Goal: Transaction & Acquisition: Download file/media

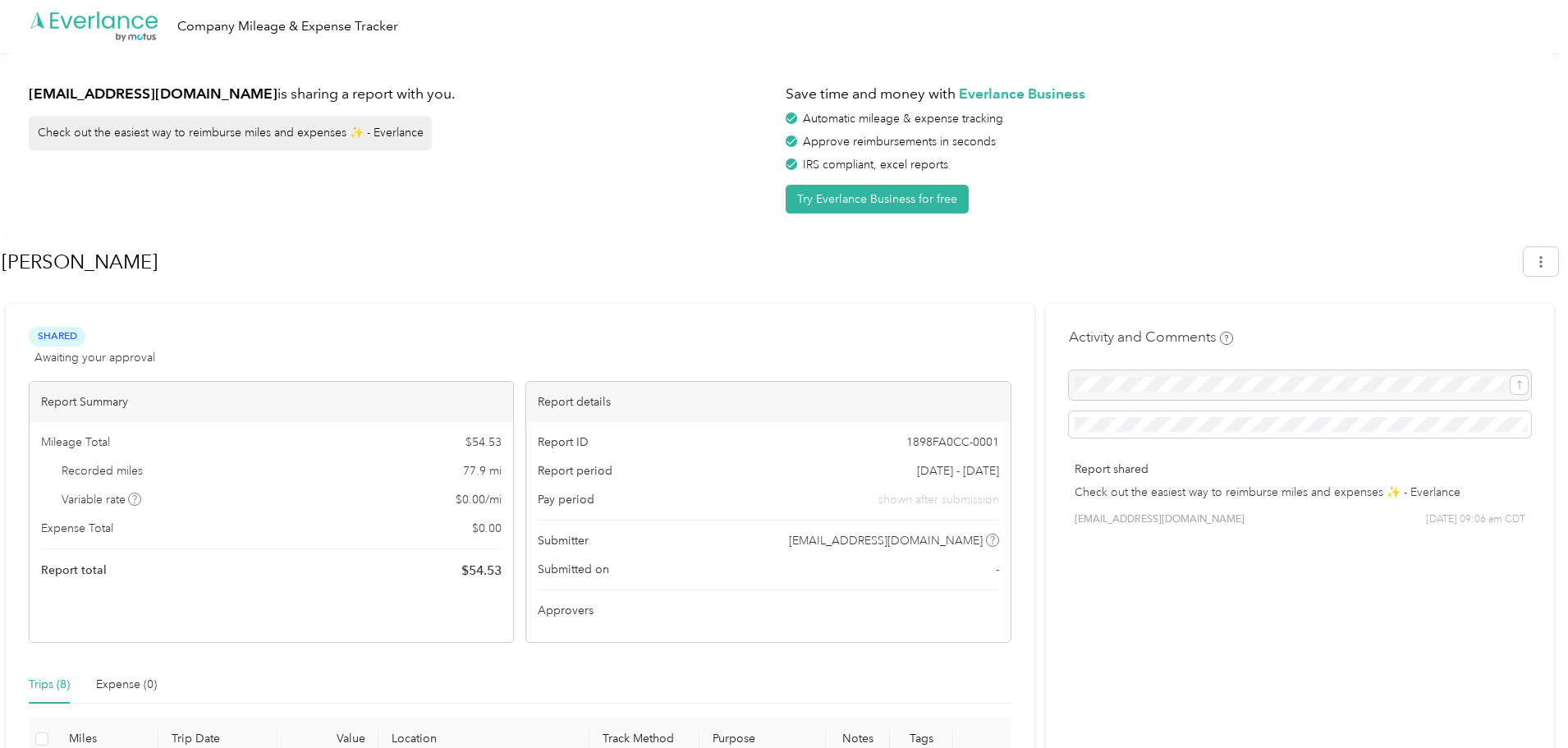
click at [1527, 262] on div "[PERSON_NAME]" at bounding box center [780, 264] width 1556 height 48
click at [1540, 260] on button "button" at bounding box center [1540, 260] width 34 height 28
click at [1493, 331] on span "Download" at bounding box center [1501, 340] width 54 height 18
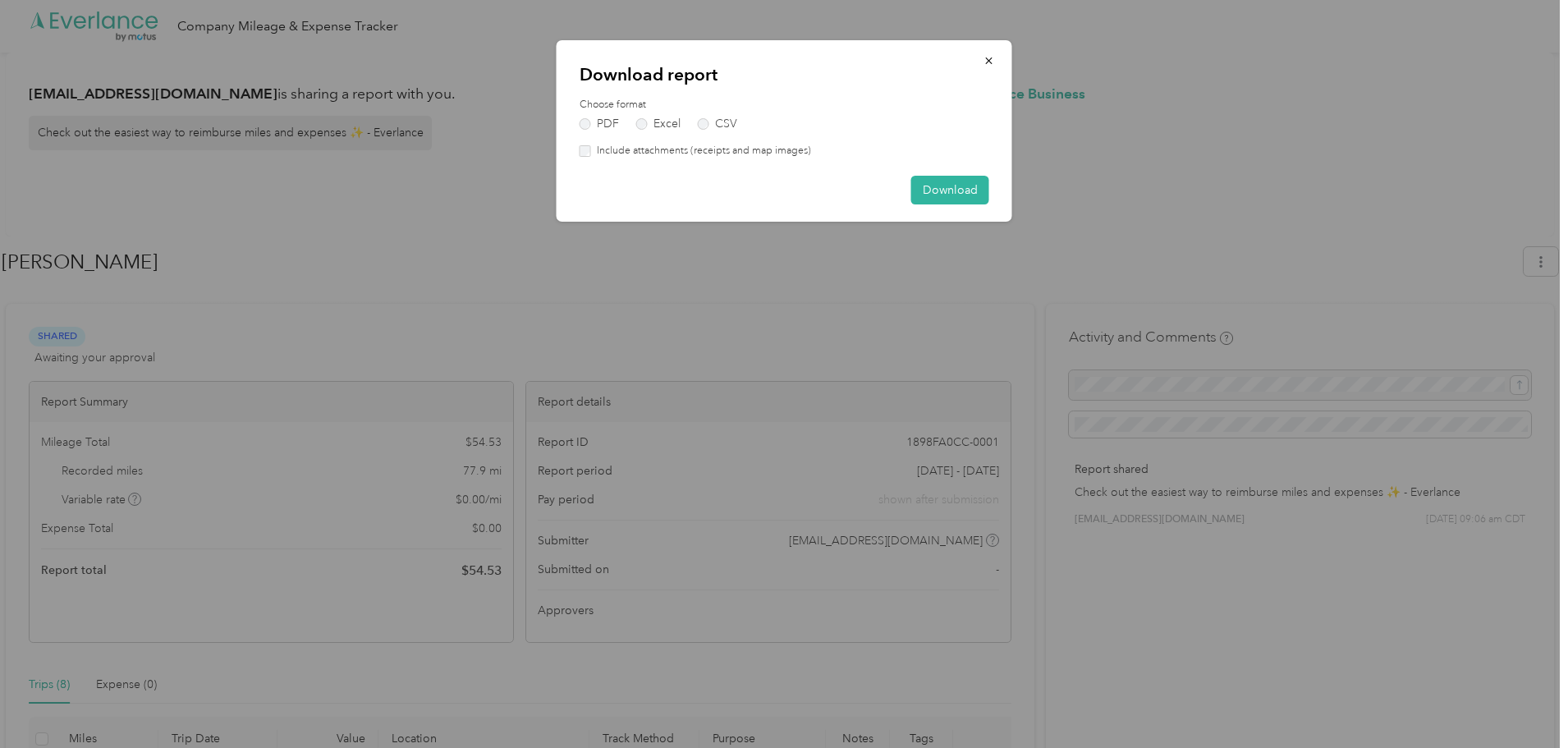
click at [729, 148] on label "Include attachments (receipts and map images)" at bounding box center [701, 151] width 220 height 15
click at [964, 194] on button "Download" at bounding box center [950, 189] width 78 height 28
